Goal: Navigation & Orientation: Find specific page/section

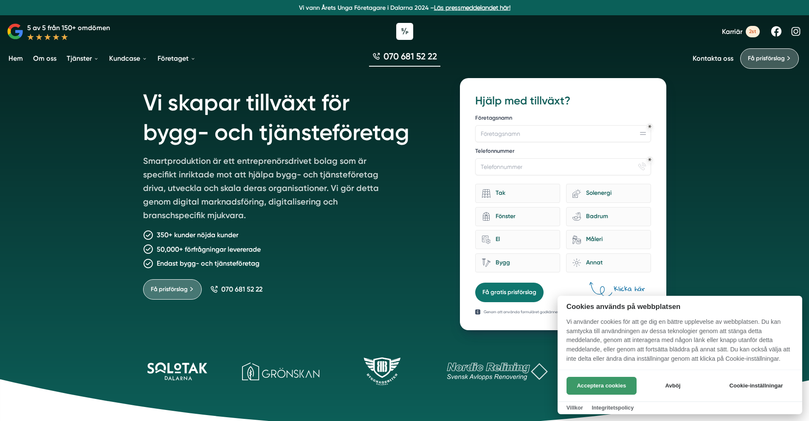
click at [590, 389] on button "Acceptera cookies" at bounding box center [601, 386] width 70 height 18
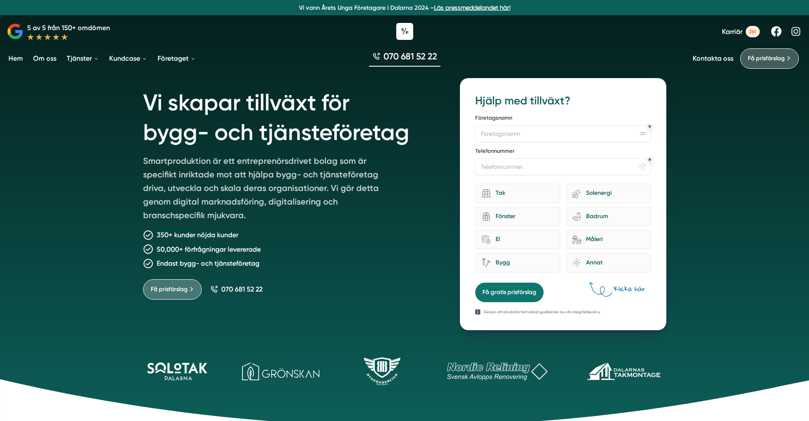
click at [715, 62] on link "Kontakta oss" at bounding box center [712, 58] width 41 height 8
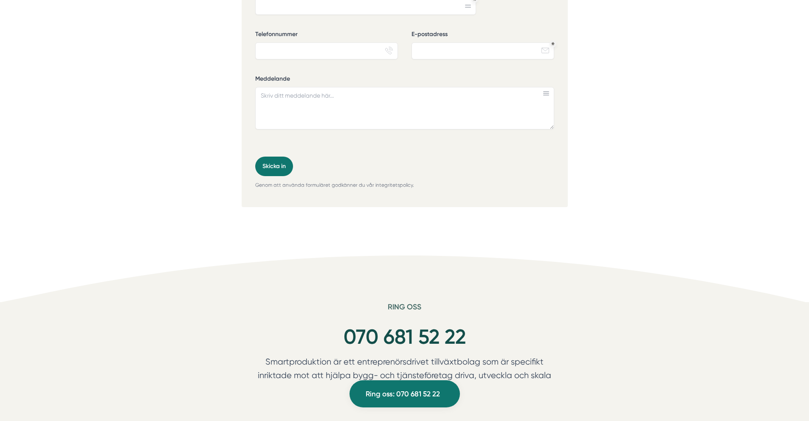
scroll to position [651, 0]
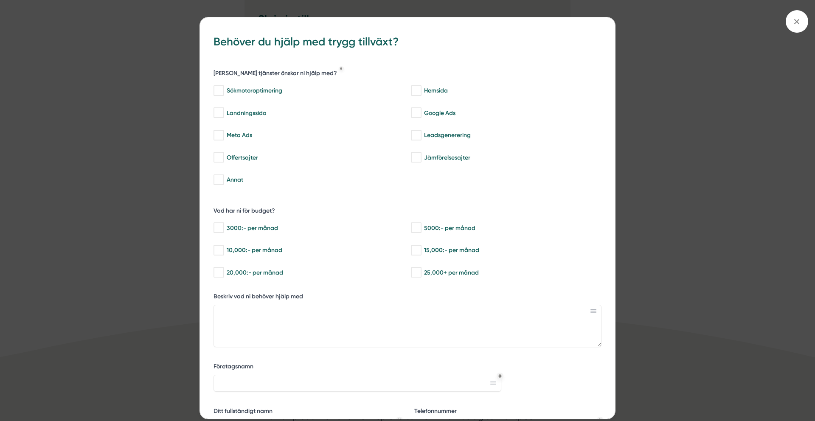
click at [680, 157] on div "bbc9b822-b2c6-488a-ab3e-9a2d59e49c7c Behöver du hjälp med trygg tillväxt? [PERS…" at bounding box center [407, 210] width 815 height 421
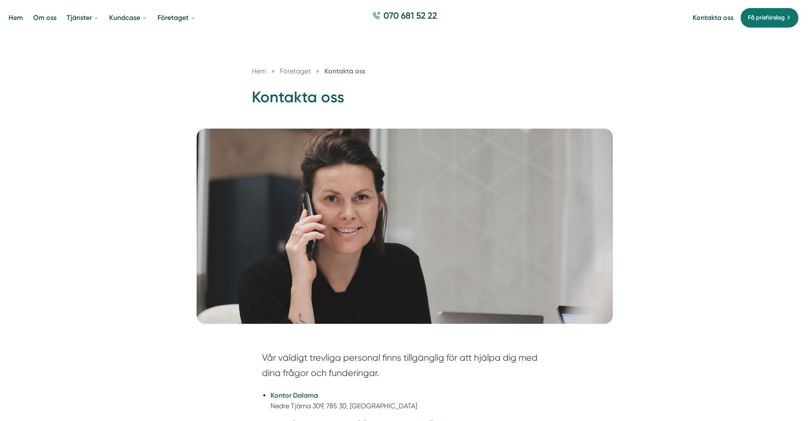
scroll to position [0, 0]
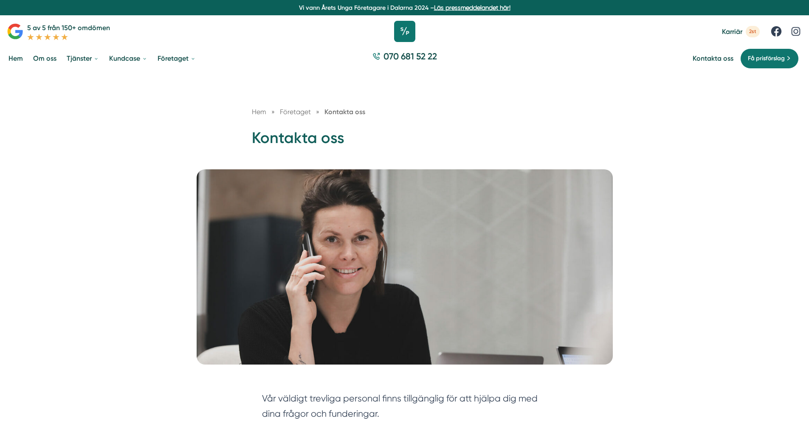
click at [403, 32] on icon at bounding box center [404, 31] width 21 height 21
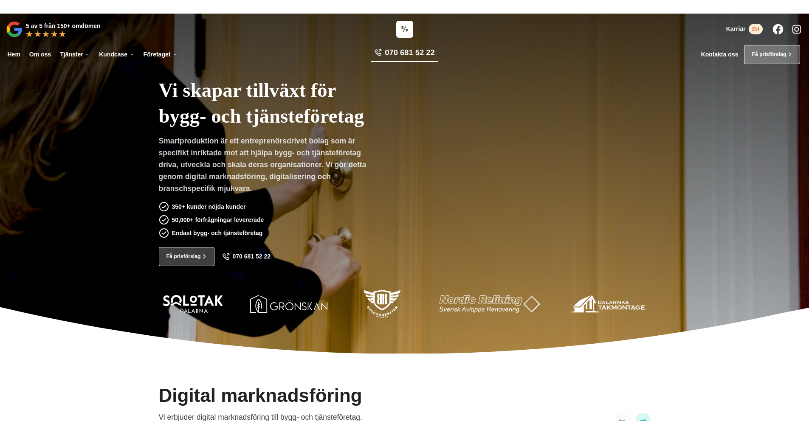
click at [709, 51] on link "Kontakta oss" at bounding box center [719, 54] width 37 height 7
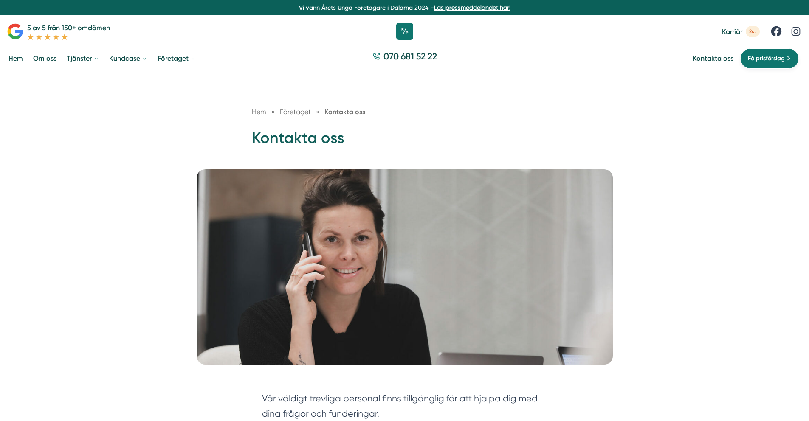
click at [784, 59] on span "Få prisförslag" at bounding box center [766, 58] width 37 height 9
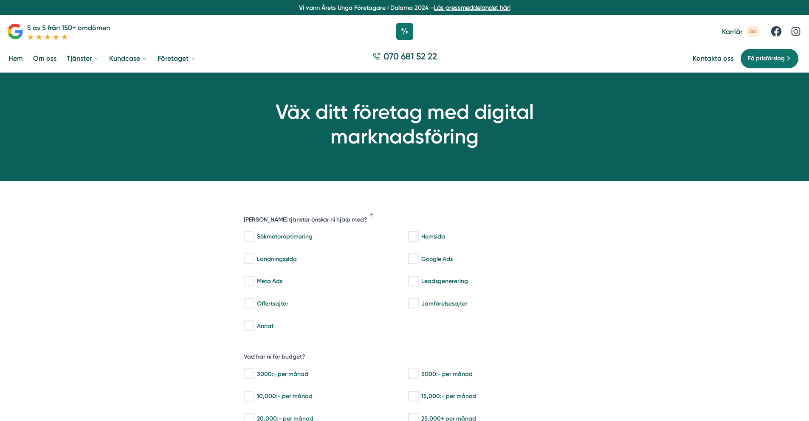
click at [735, 32] on span "Karriär" at bounding box center [732, 32] width 20 height 8
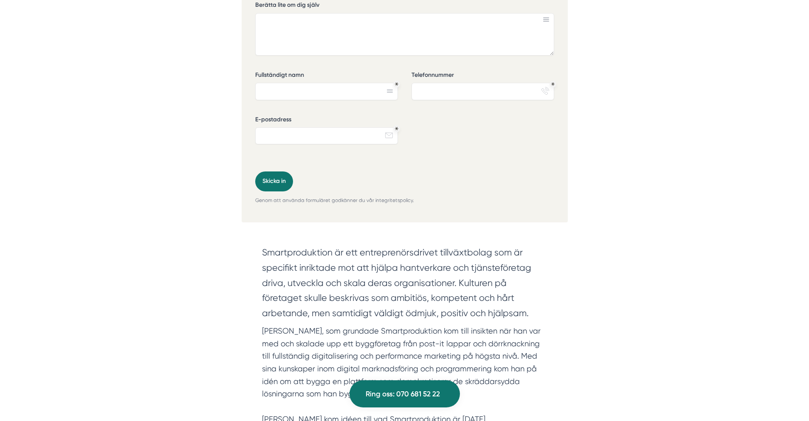
scroll to position [386, 0]
